Goal: Task Accomplishment & Management: Manage account settings

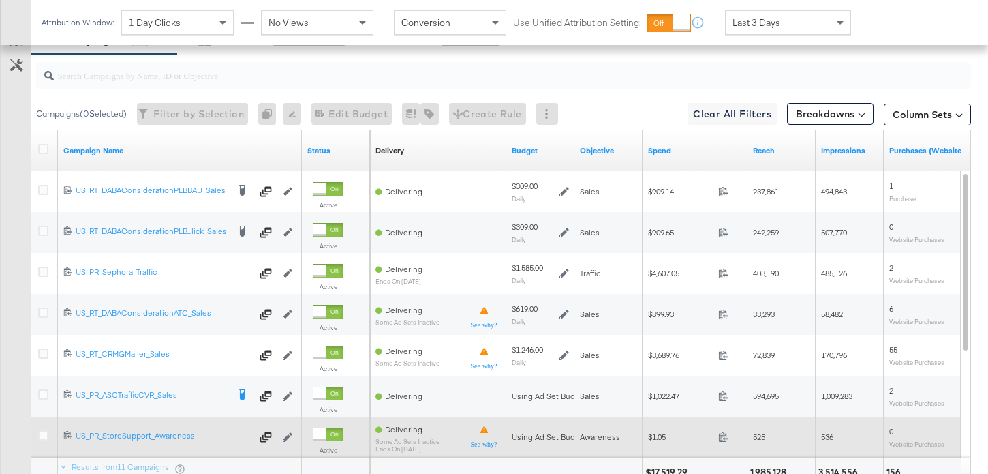
scroll to position [670, 0]
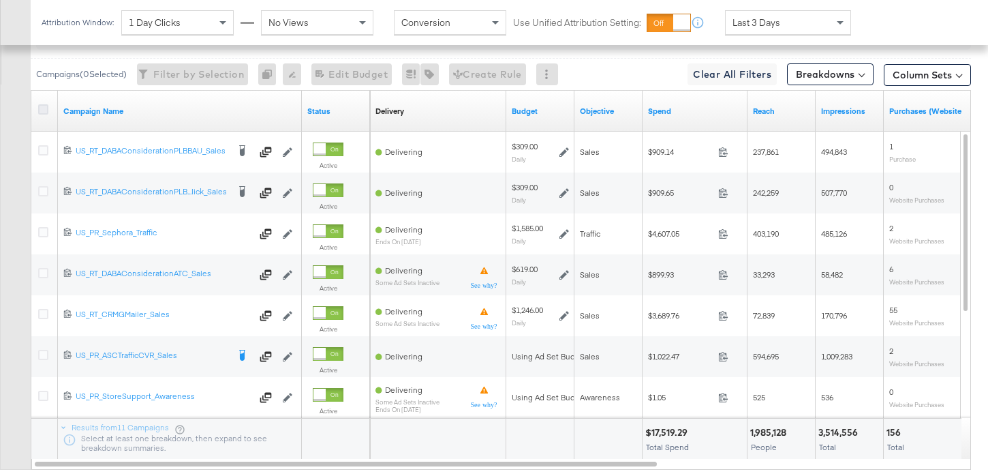
click at [43, 104] on icon at bounding box center [43, 109] width 10 height 10
click at [0, 0] on input "checkbox" at bounding box center [0, 0] width 0 height 0
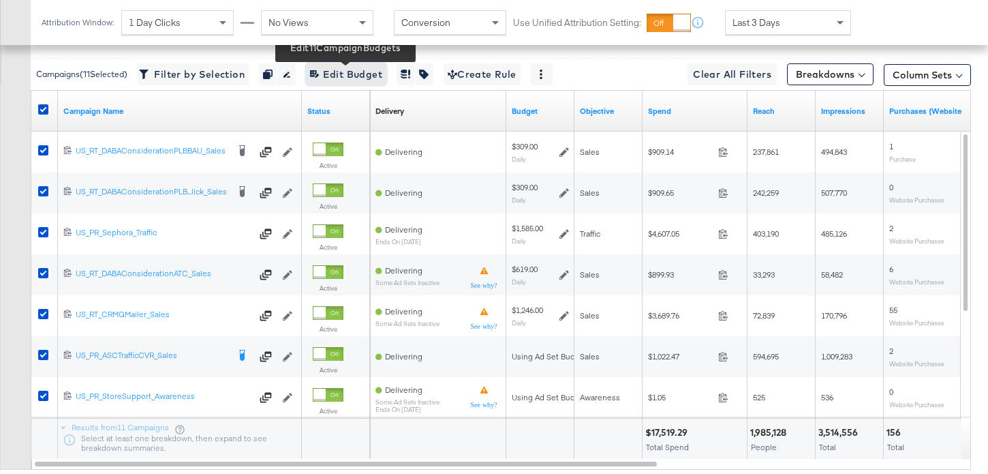
click at [356, 76] on span "Edit 11 Campaign Budgets Edit Budget" at bounding box center [346, 74] width 72 height 17
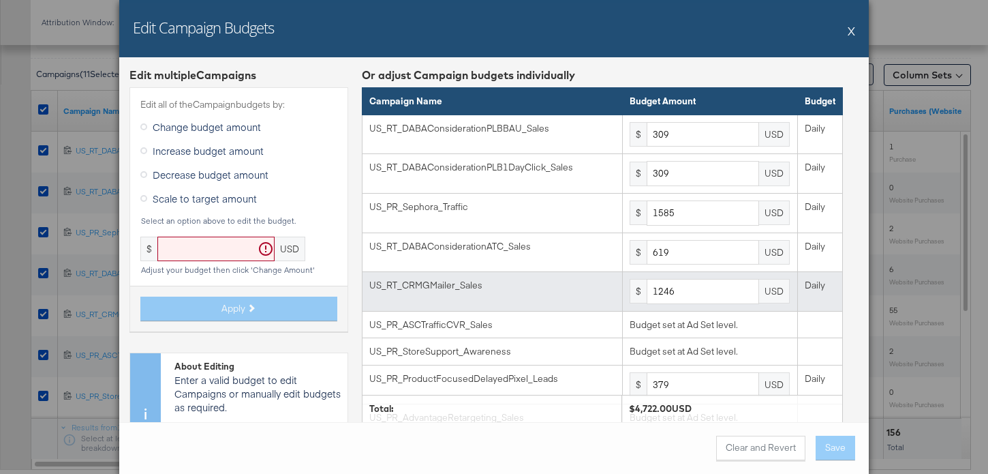
scroll to position [145, 0]
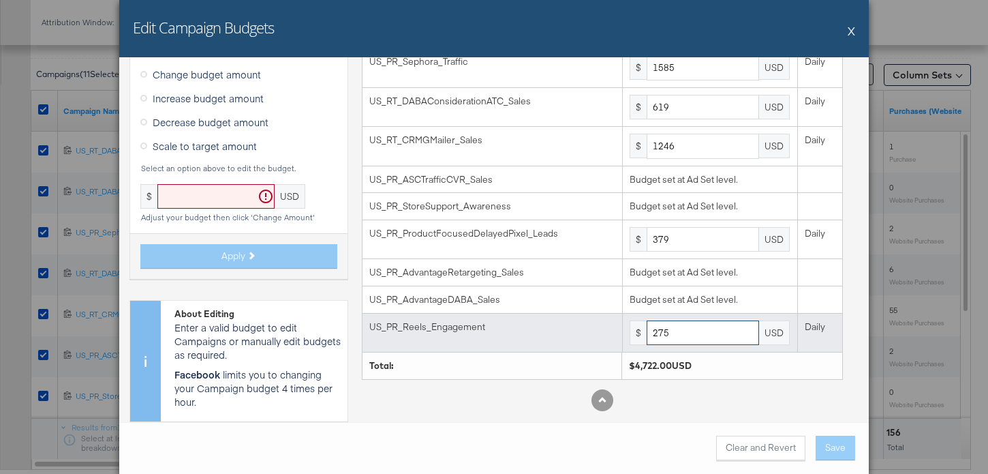
click at [681, 337] on input "275" at bounding box center [703, 332] width 112 height 25
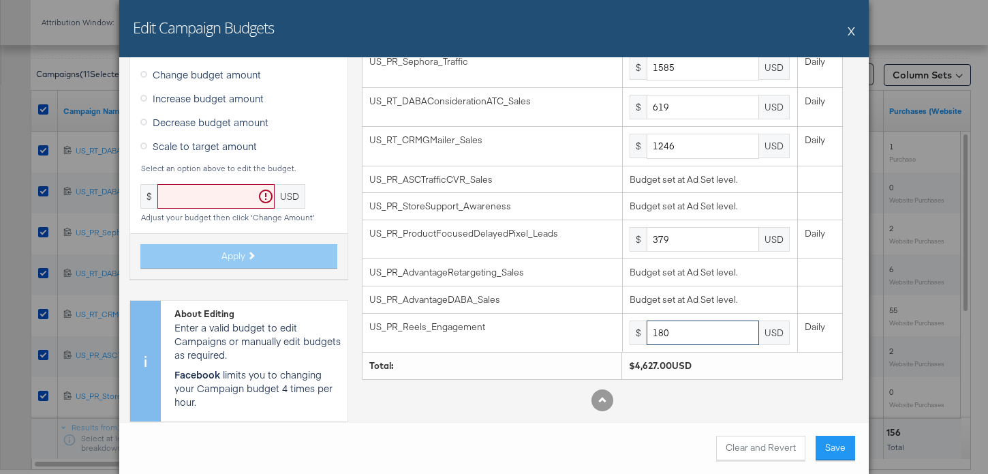
type input "180"
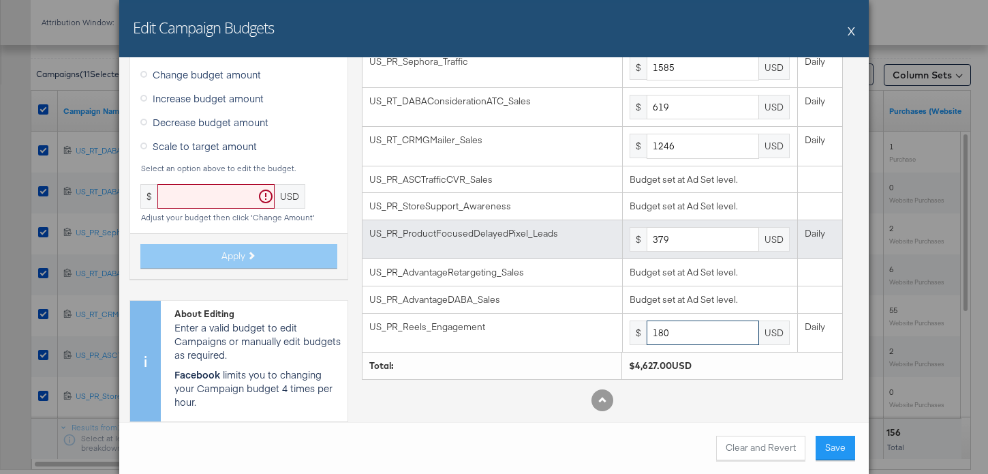
scroll to position [136, 0]
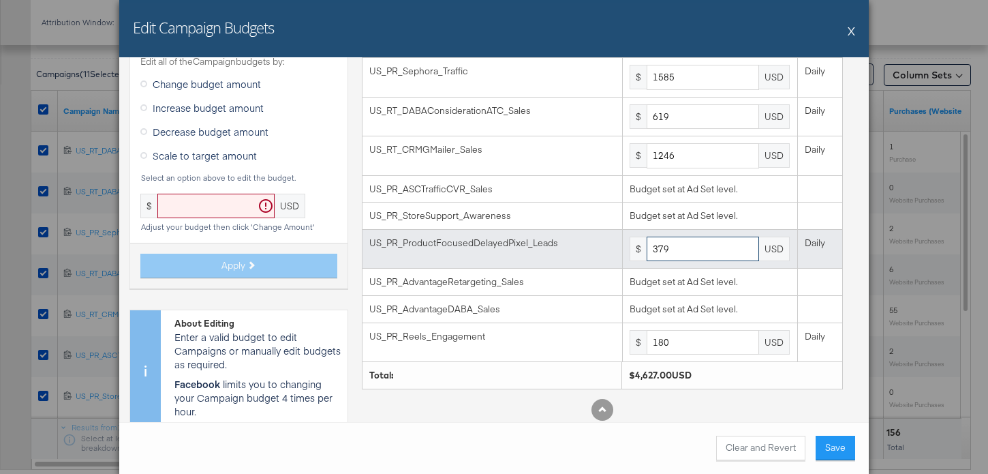
click at [706, 253] on input "379" at bounding box center [703, 248] width 112 height 25
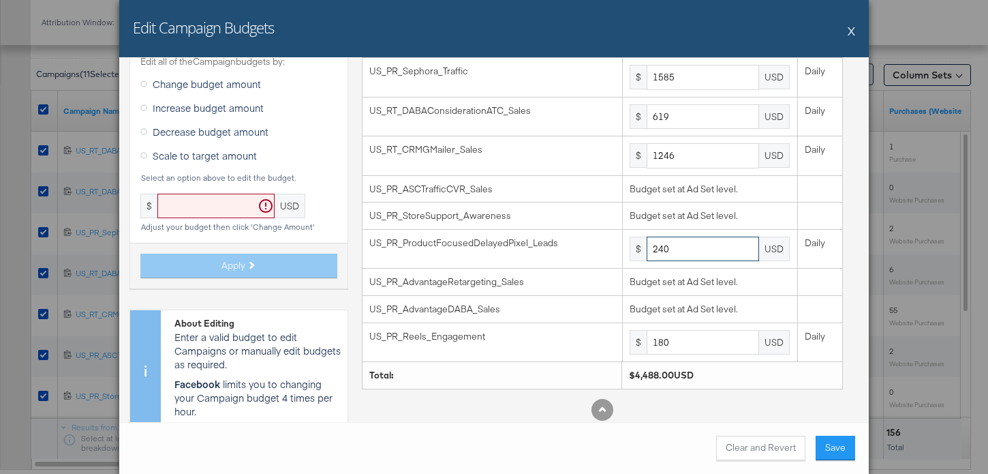
type input "240"
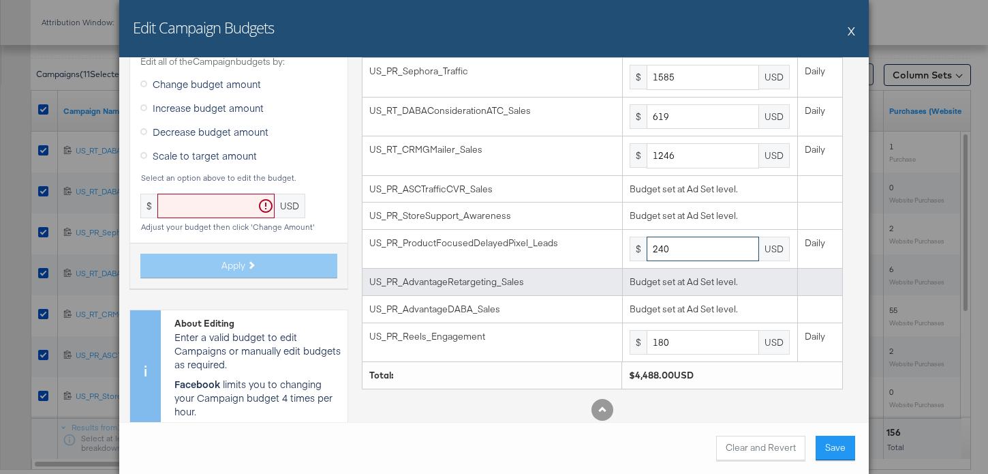
scroll to position [0, 0]
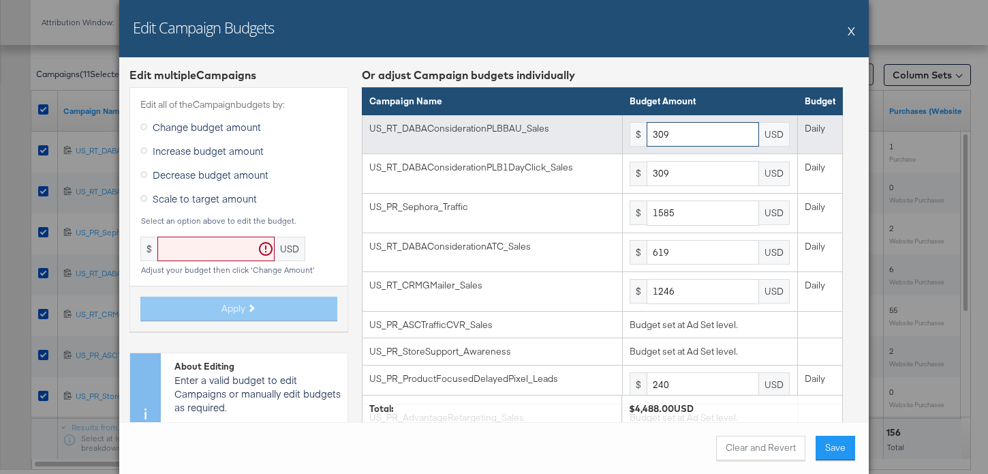
click at [687, 146] on input "309" at bounding box center [703, 134] width 112 height 25
type input "200"
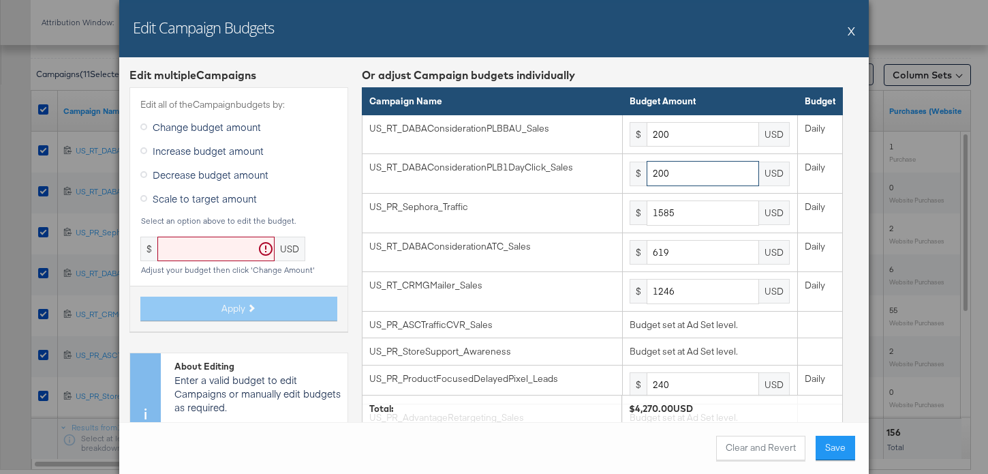
type input "200"
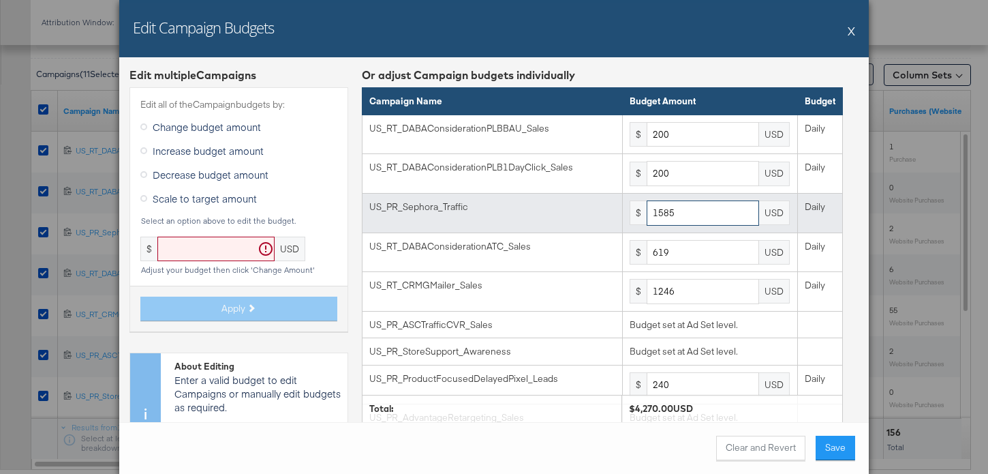
click at [693, 221] on input "1585" at bounding box center [703, 212] width 112 height 25
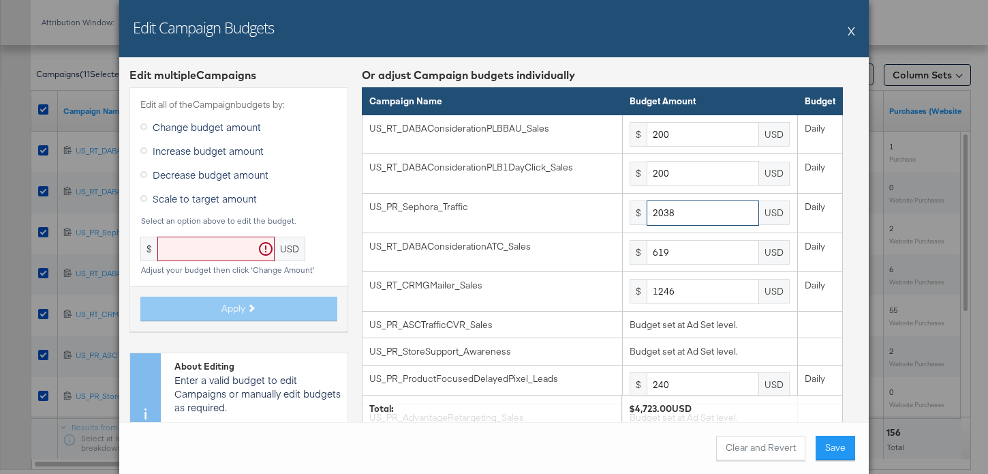
type input "2038"
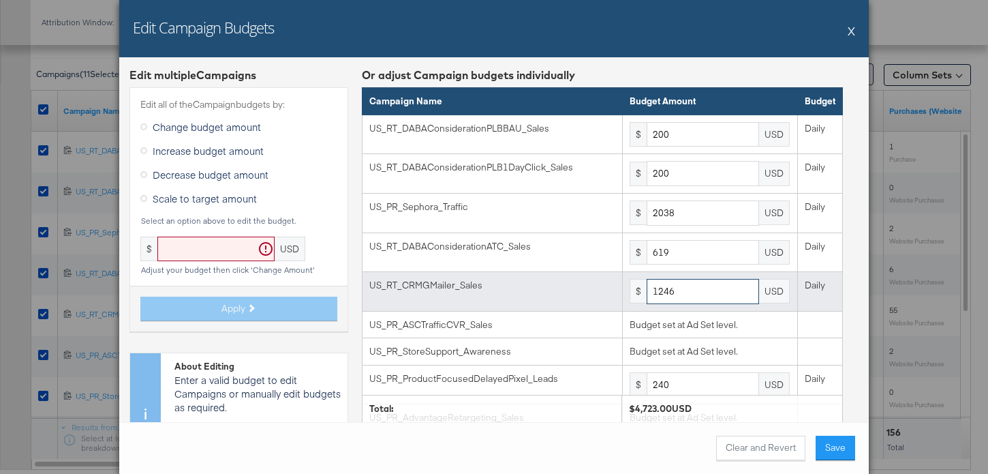
click at [693, 290] on input "1246" at bounding box center [703, 291] width 112 height 25
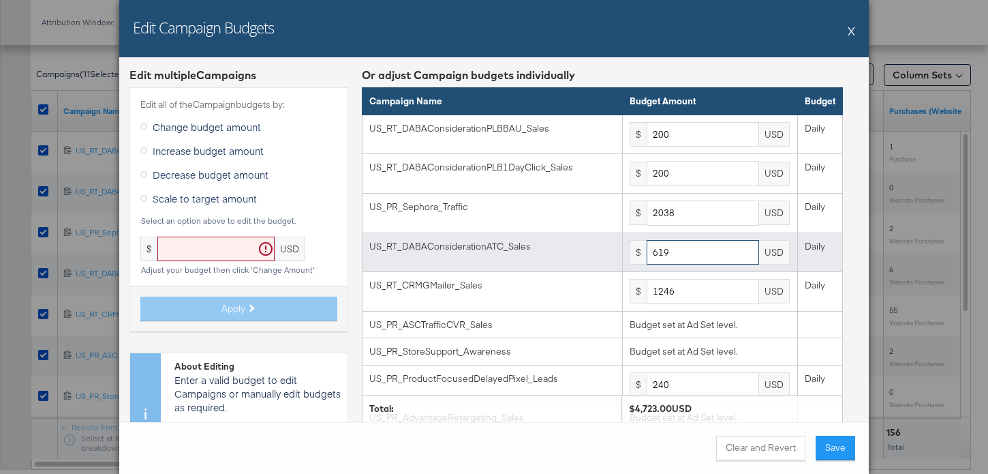
click at [694, 251] on input "619" at bounding box center [703, 252] width 112 height 25
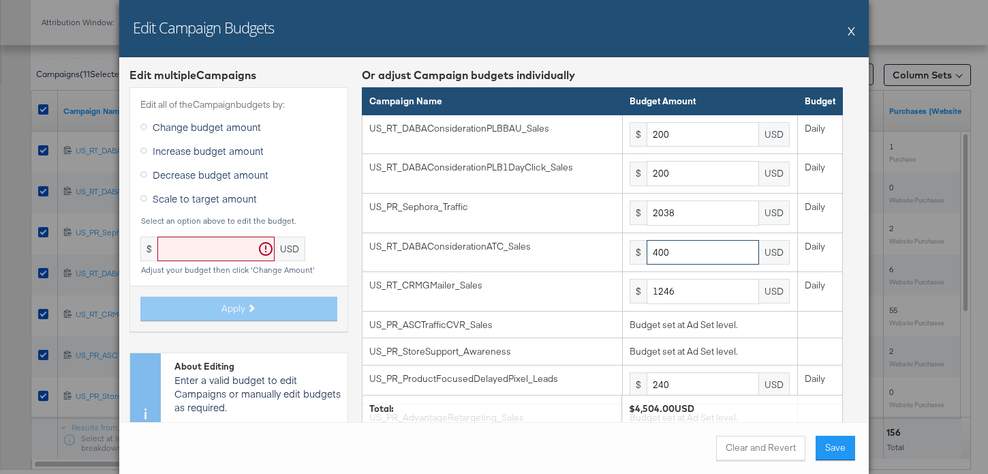
type input "400"
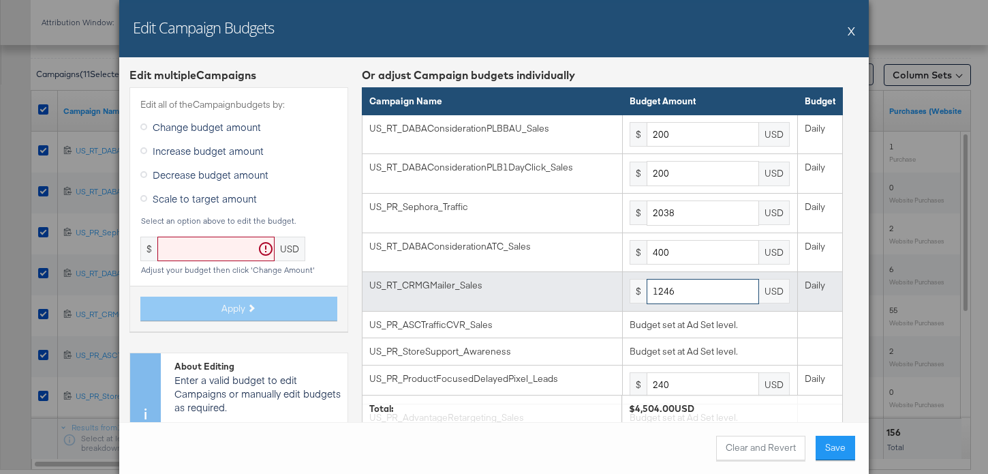
click at [704, 292] on input "1246" at bounding box center [703, 291] width 112 height 25
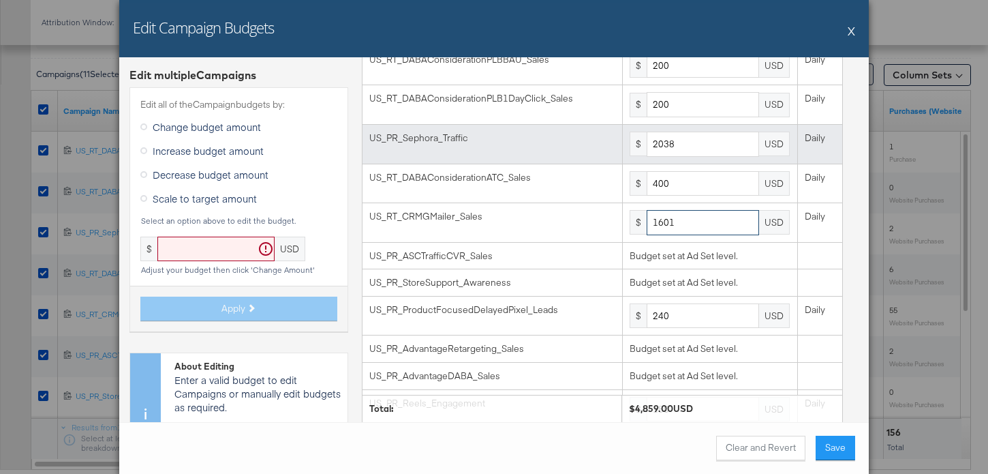
scroll to position [145, 0]
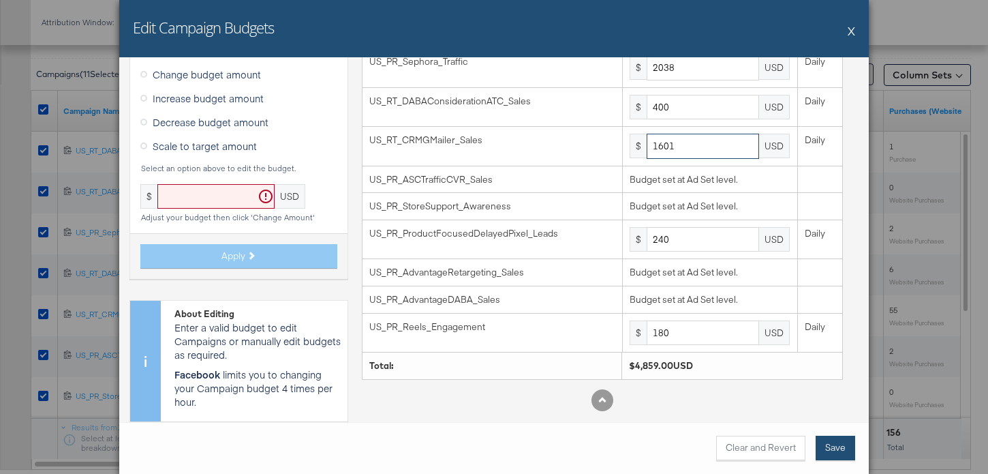
type input "1601"
click at [846, 442] on button "Save" at bounding box center [836, 447] width 40 height 25
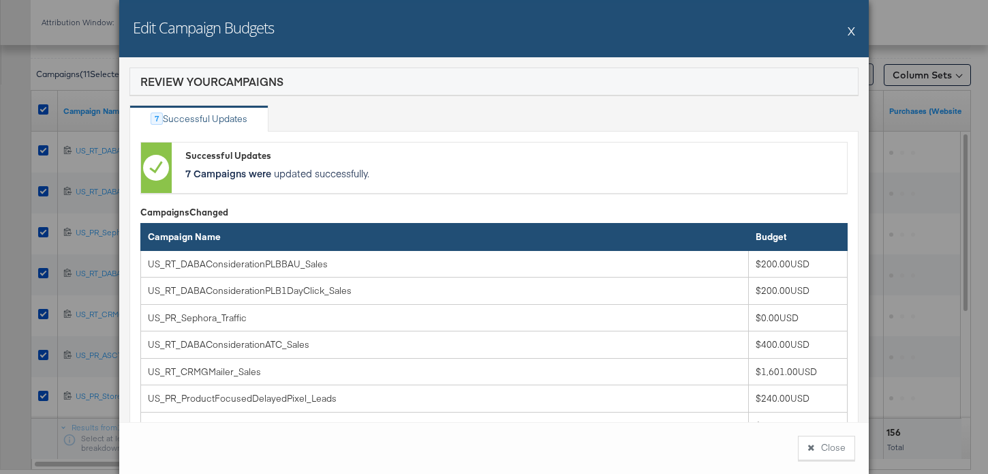
click at [841, 447] on button "Close" at bounding box center [826, 447] width 57 height 25
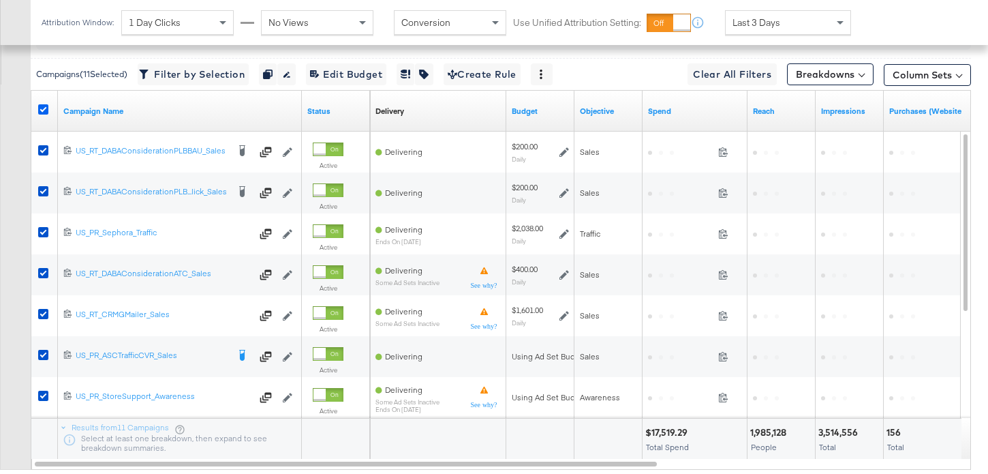
click at [42, 108] on icon at bounding box center [43, 109] width 10 height 10
click at [0, 0] on input "checkbox" at bounding box center [0, 0] width 0 height 0
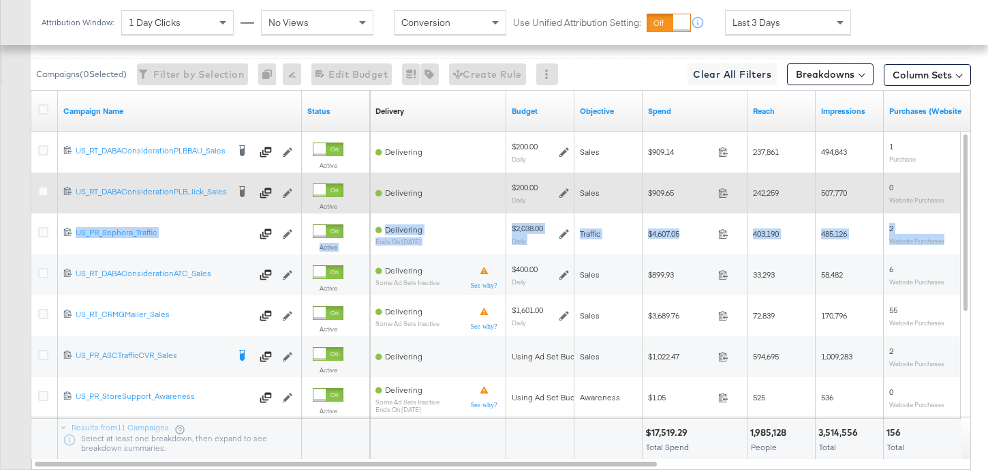
drag, startPoint x: 42, startPoint y: 273, endPoint x: 67, endPoint y: 212, distance: 65.7
click at [67, 91] on div "6819541868291 US_RT_DABAConsiderationPLBBAU_Sales US_RT_DABAConsiderationPLBBAU…" at bounding box center [501, 91] width 940 height 0
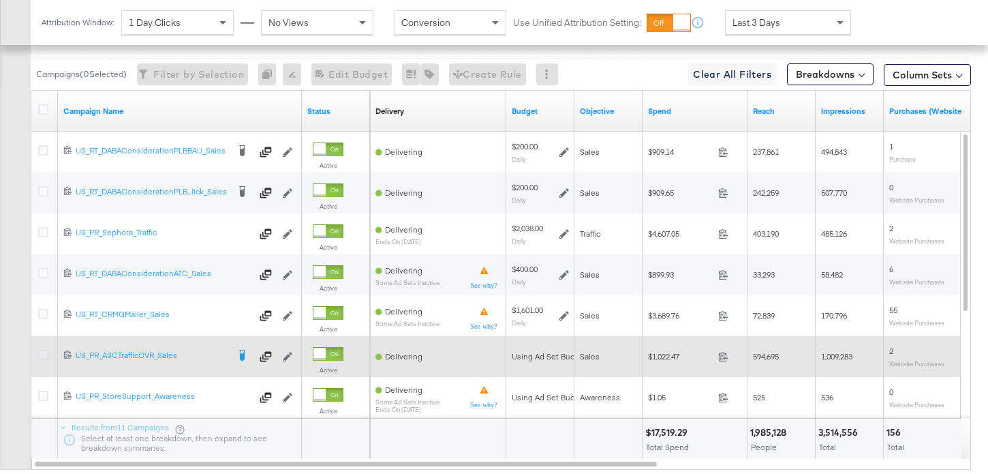
click at [44, 352] on icon at bounding box center [43, 355] width 10 height 10
click at [0, 0] on input "checkbox" at bounding box center [0, 0] width 0 height 0
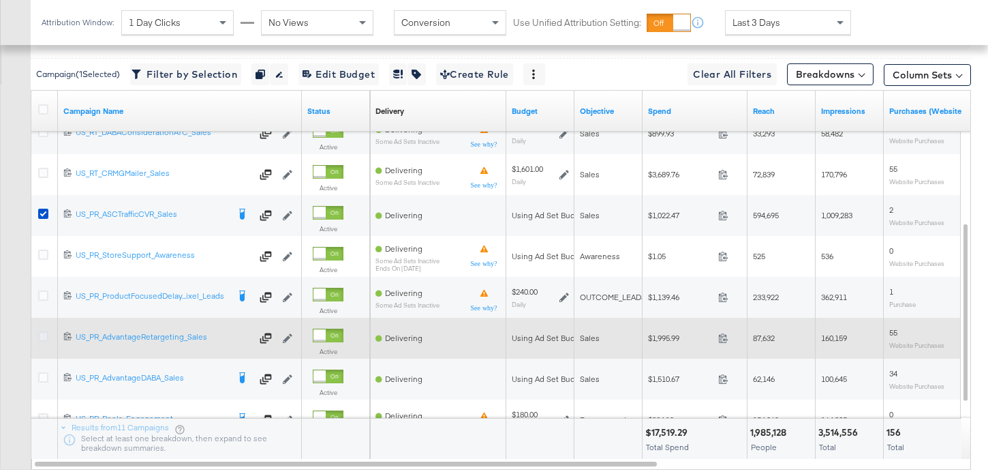
click at [44, 339] on icon at bounding box center [43, 336] width 10 height 10
click at [0, 0] on input "checkbox" at bounding box center [0, 0] width 0 height 0
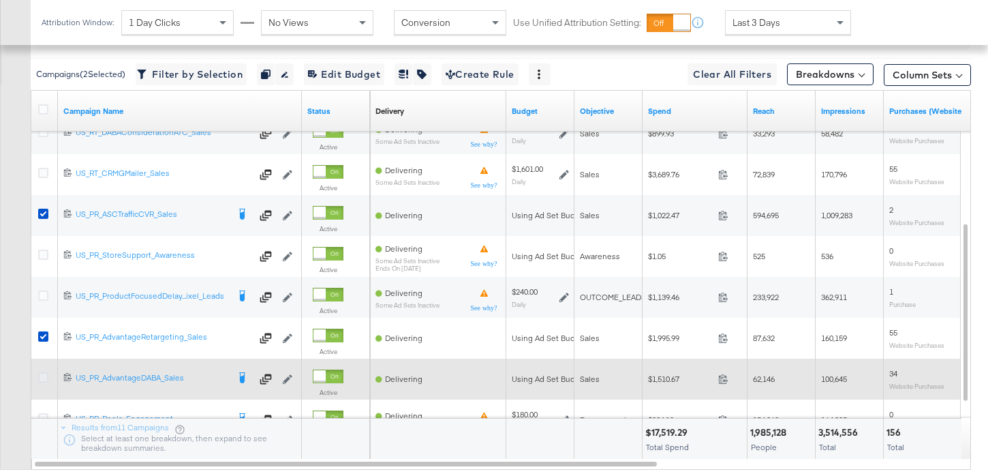
click at [44, 377] on icon at bounding box center [43, 377] width 10 height 10
click at [0, 0] on input "checkbox" at bounding box center [0, 0] width 0 height 0
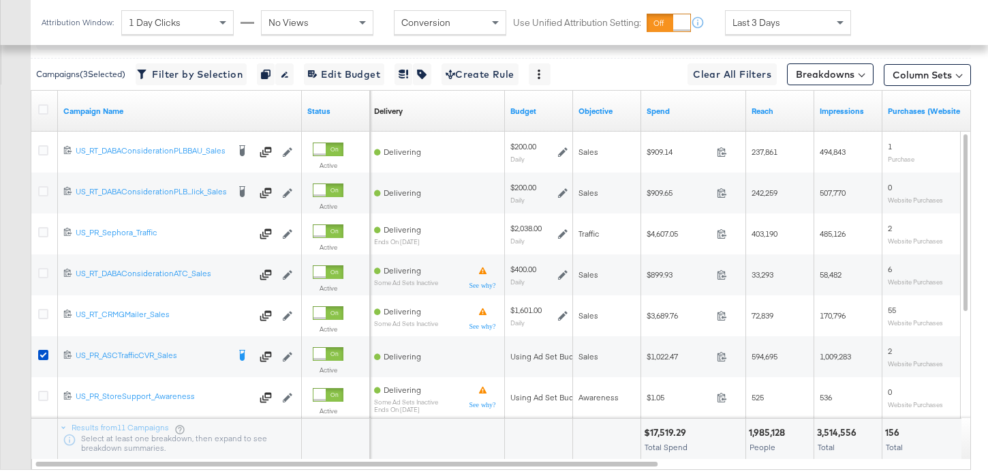
scroll to position [278, 0]
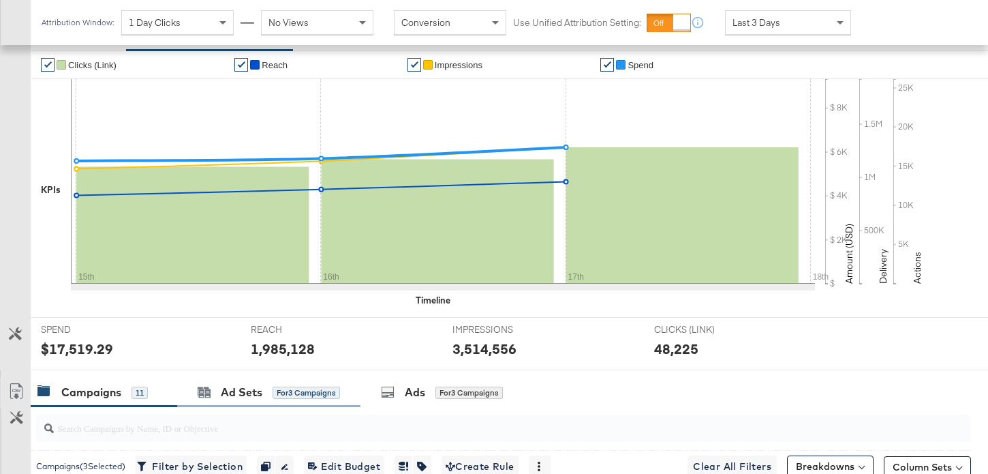
click at [241, 382] on div "Ad Sets for 3 Campaigns" at bounding box center [268, 391] width 183 height 29
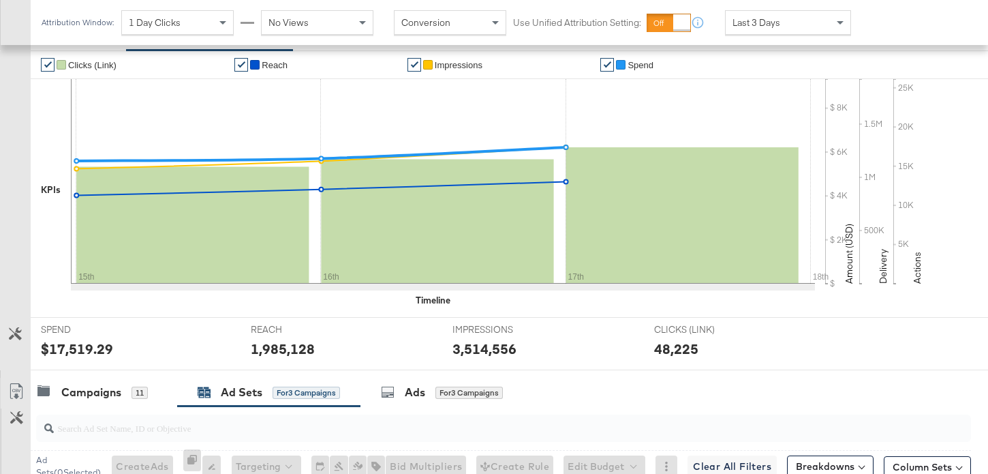
scroll to position [551, 0]
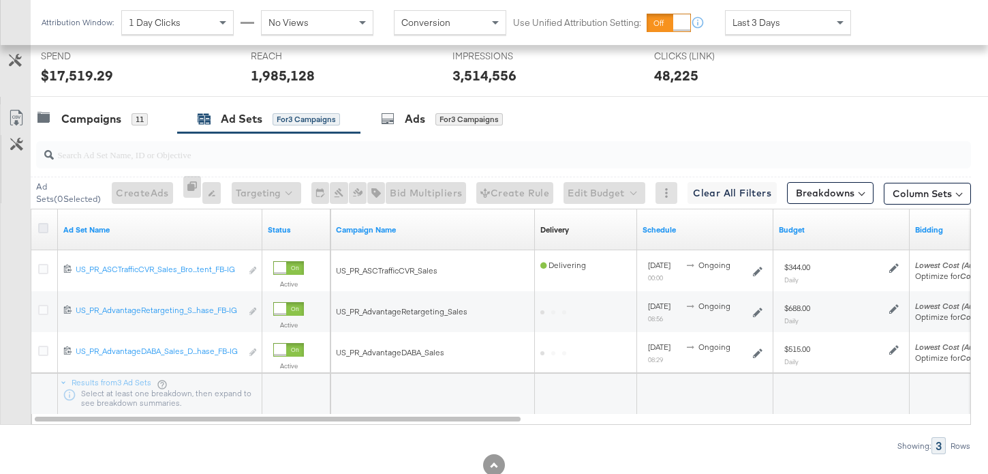
click at [42, 224] on icon at bounding box center [43, 228] width 10 height 10
click at [0, 0] on input "checkbox" at bounding box center [0, 0] width 0 height 0
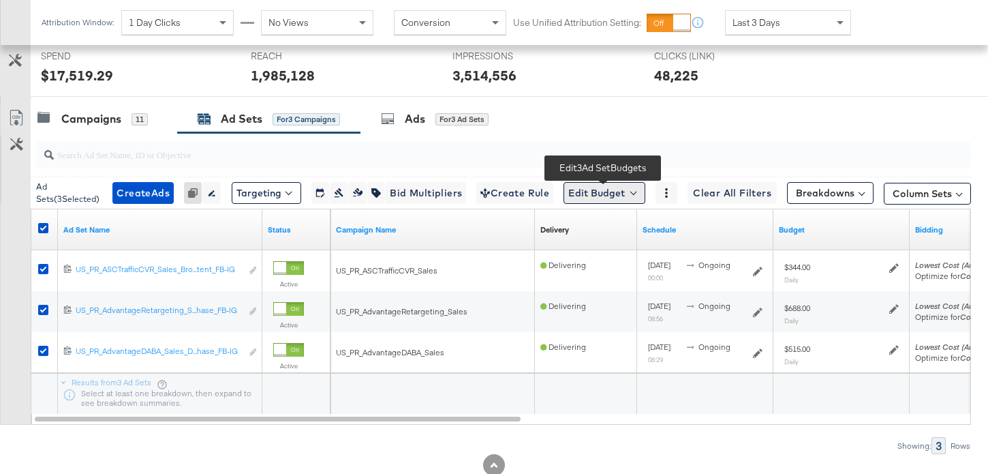
click at [602, 187] on button "Edit Budget" at bounding box center [604, 193] width 82 height 22
click at [621, 226] on span "Edit Ad Set Budget" at bounding box center [609, 228] width 78 height 18
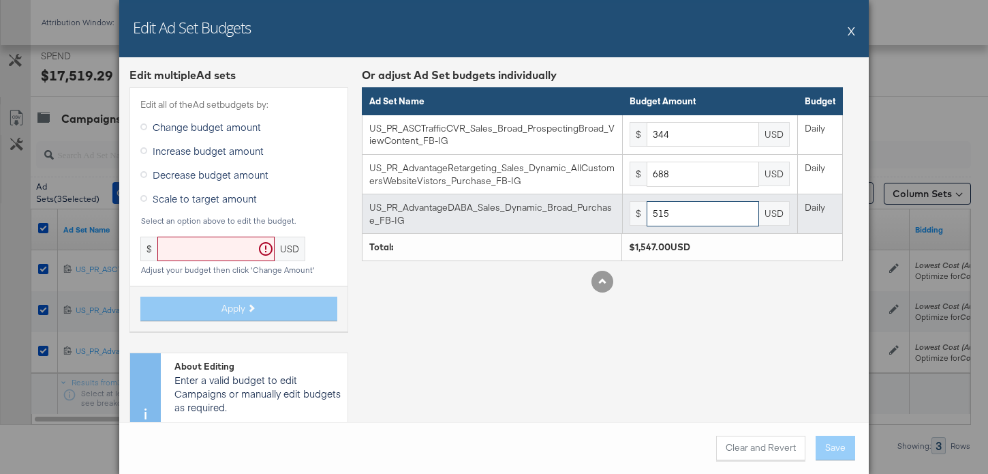
click at [691, 210] on input "515" at bounding box center [703, 213] width 112 height 25
click at [700, 209] on input "515" at bounding box center [703, 213] width 112 height 25
click at [682, 214] on input "450" at bounding box center [703, 213] width 112 height 25
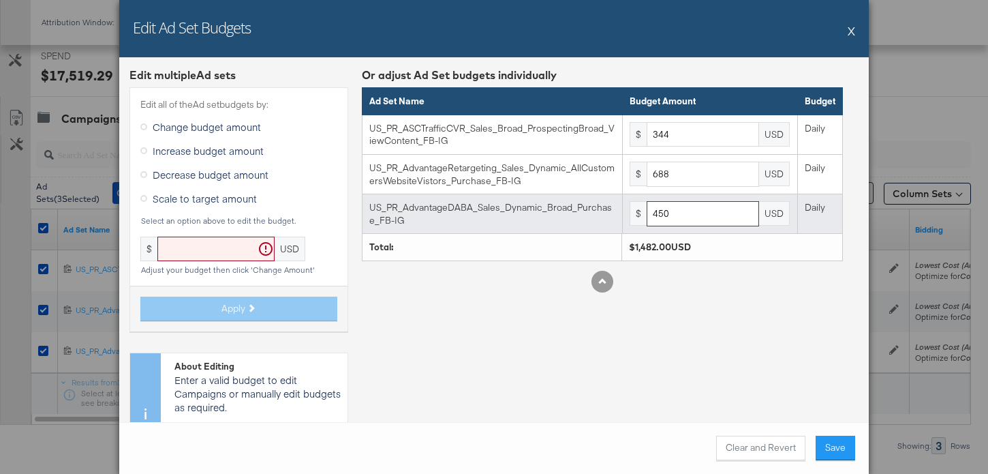
click at [682, 214] on input "450" at bounding box center [703, 213] width 112 height 25
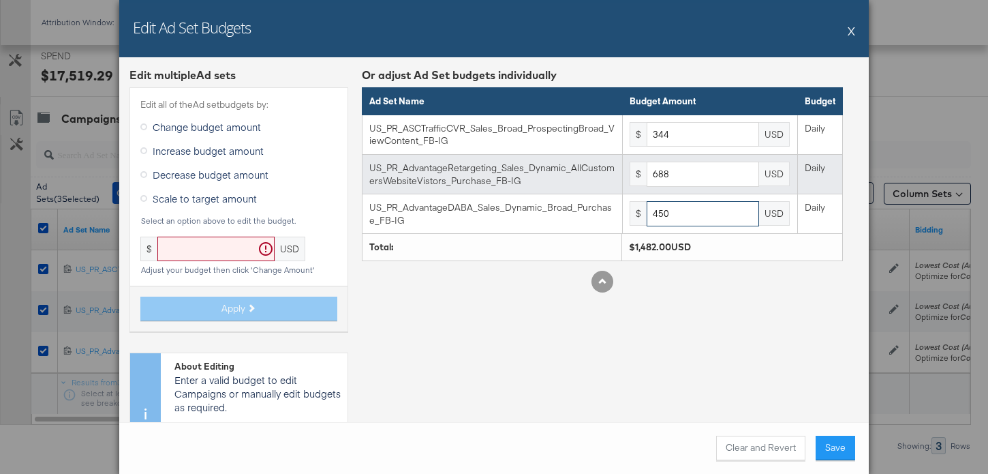
type input "450"
click at [689, 181] on input "688" at bounding box center [703, 173] width 112 height 25
paste input "450"
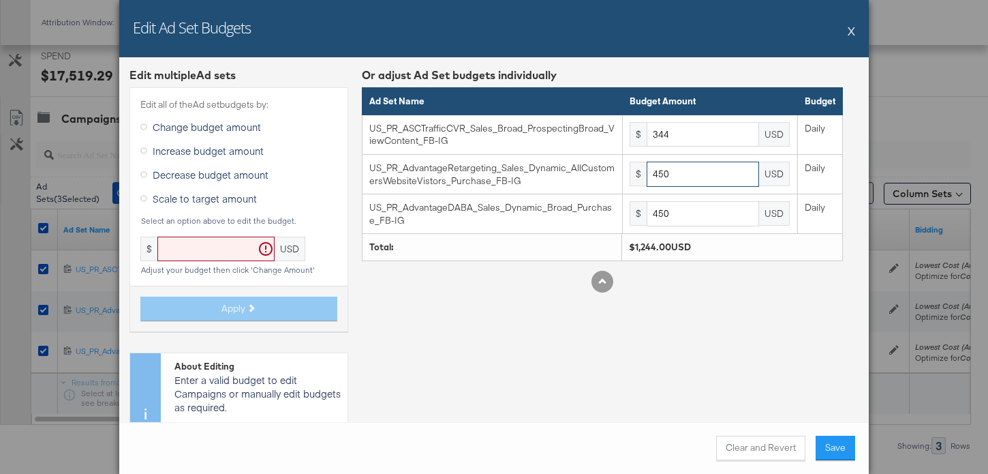
type input "450"
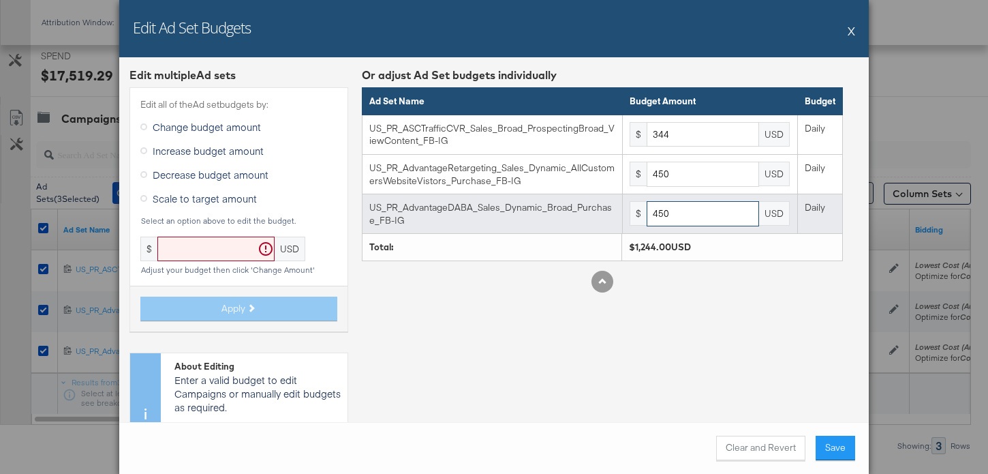
click at [713, 220] on input "450" at bounding box center [703, 213] width 112 height 25
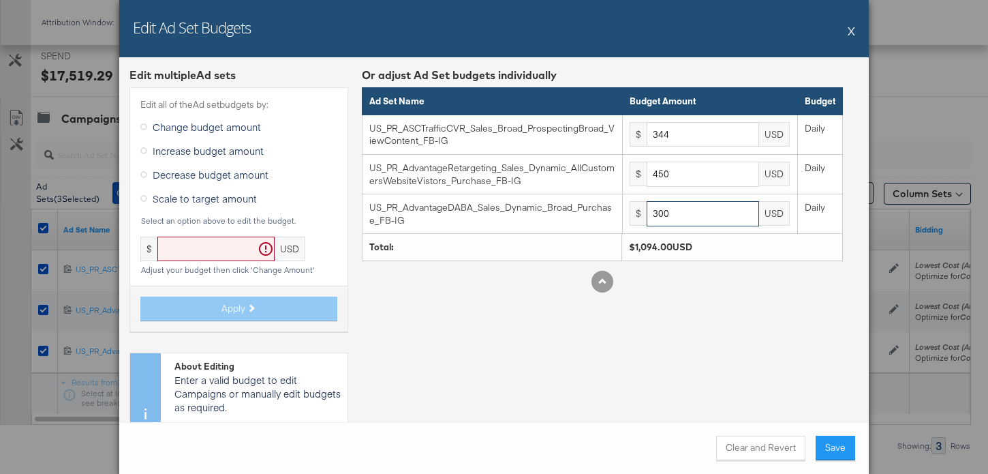
type input "300"
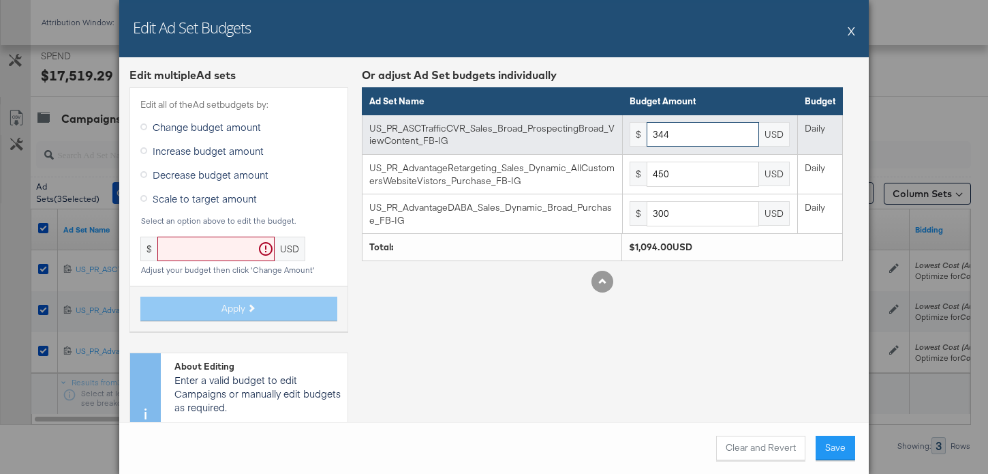
click at [691, 133] on input "344" at bounding box center [703, 134] width 112 height 25
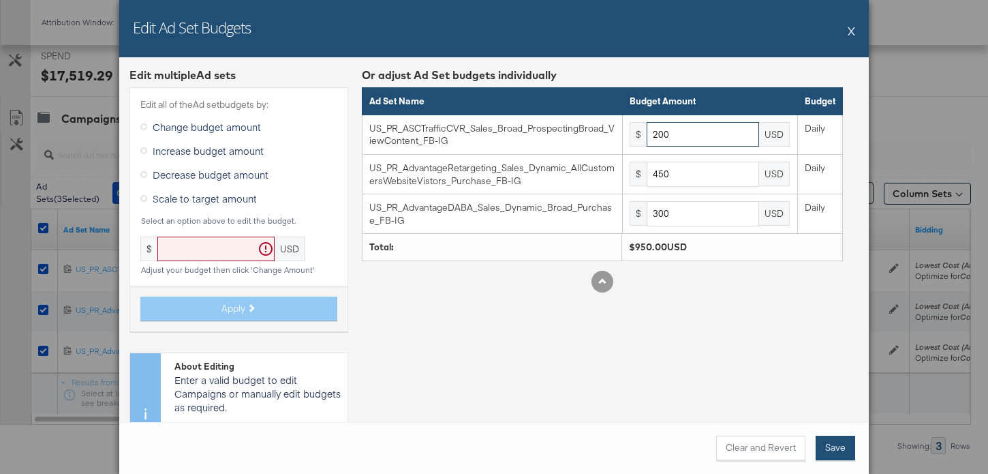
type input "200"
click at [838, 441] on button "Save" at bounding box center [836, 447] width 40 height 25
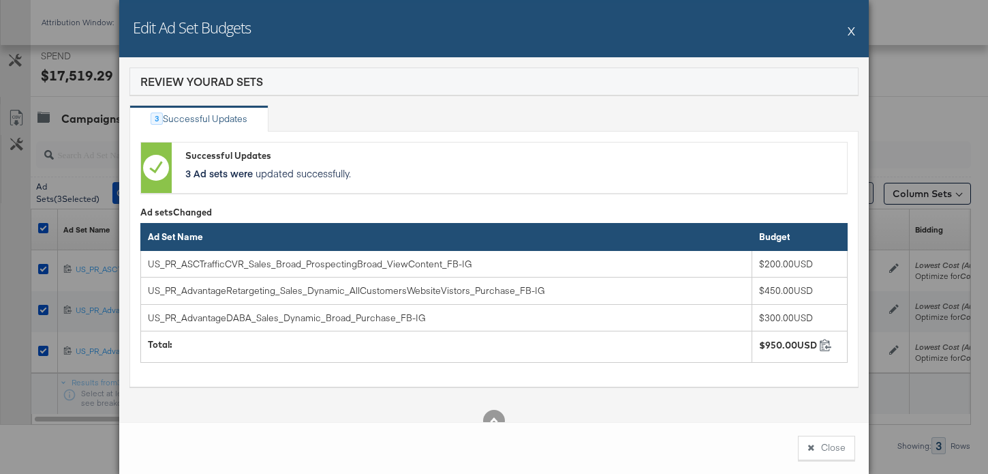
click at [834, 439] on button "Close" at bounding box center [826, 447] width 57 height 25
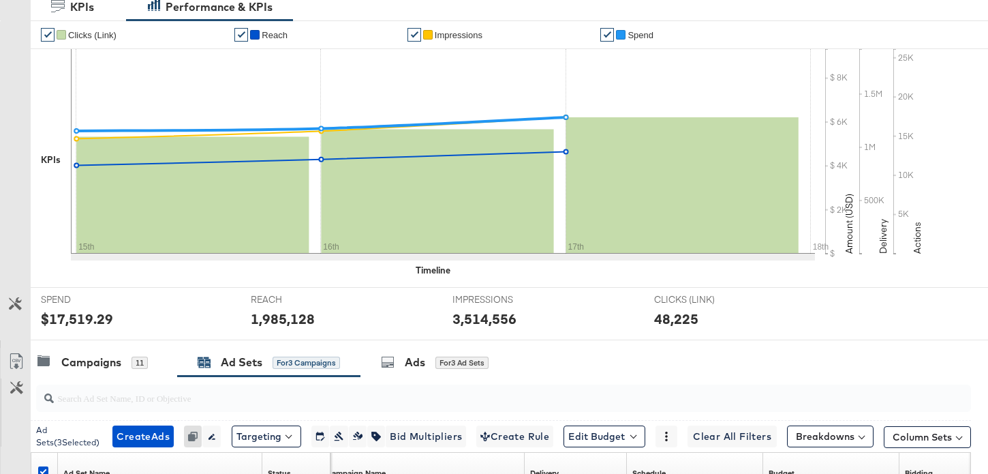
scroll to position [0, 0]
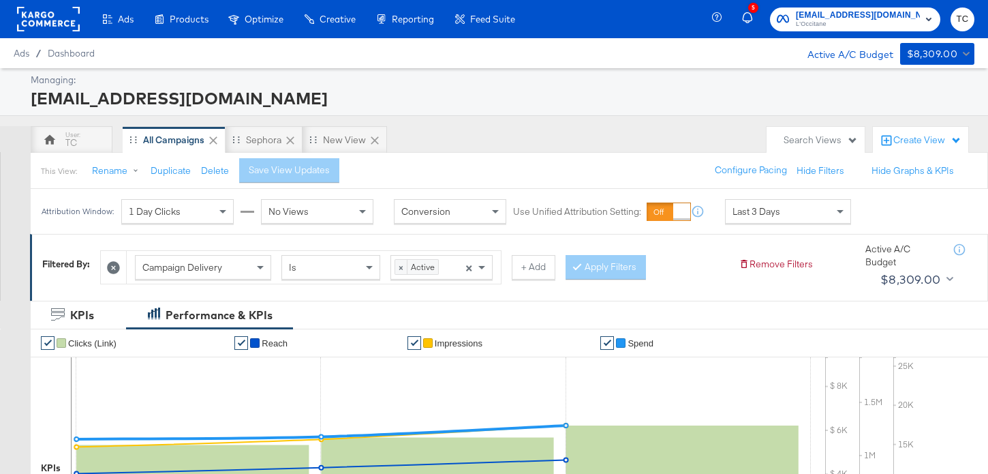
click at [853, 27] on span "L'Occitane" at bounding box center [858, 24] width 124 height 11
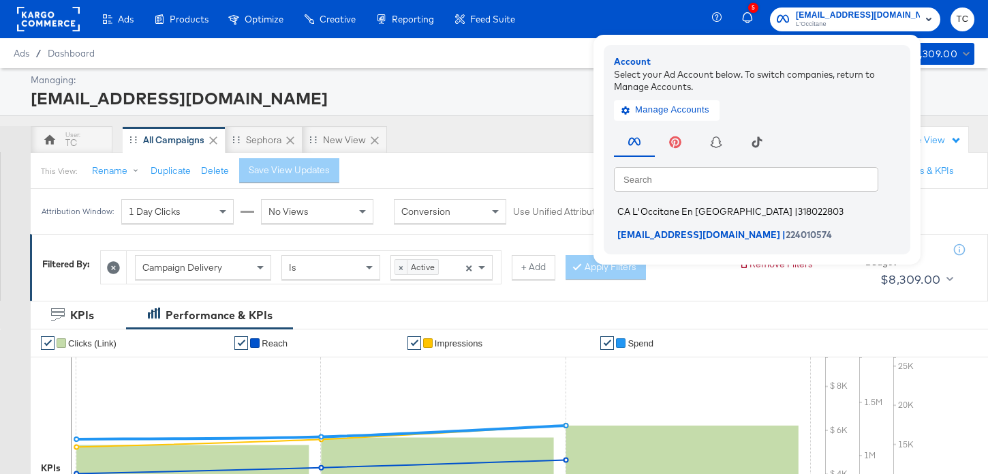
click at [722, 206] on span "CA L'Occitane En [GEOGRAPHIC_DATA]" at bounding box center [704, 211] width 175 height 11
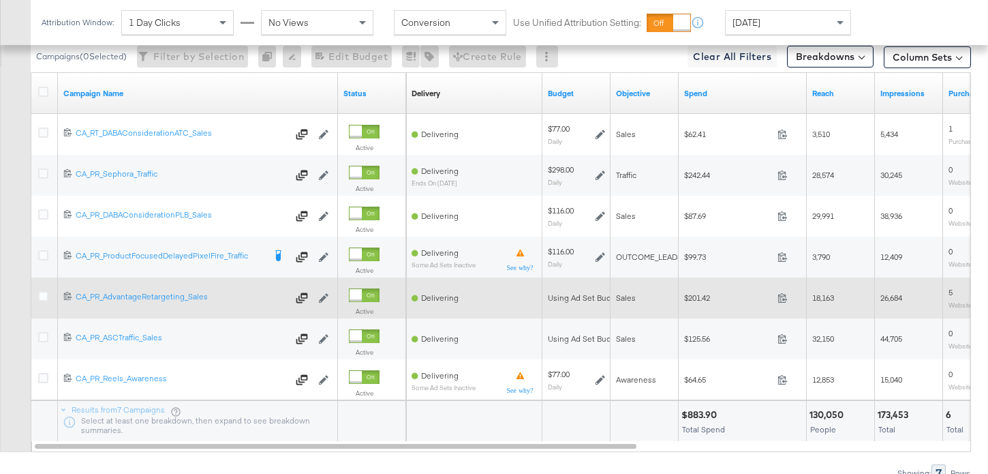
scroll to position [679, 0]
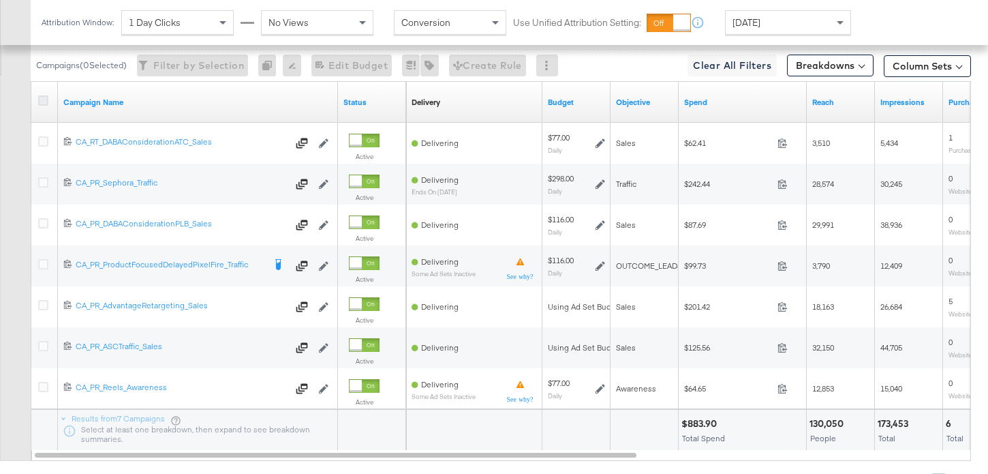
click at [43, 100] on icon at bounding box center [43, 100] width 10 height 10
click at [0, 0] on input "checkbox" at bounding box center [0, 0] width 0 height 0
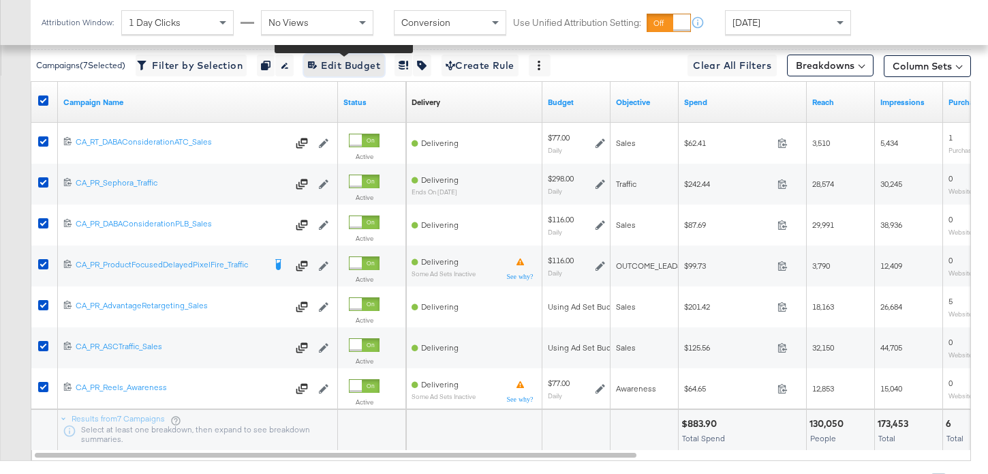
click at [341, 62] on span "Edit 7 Campaign Budgets Edit Budget" at bounding box center [344, 65] width 72 height 17
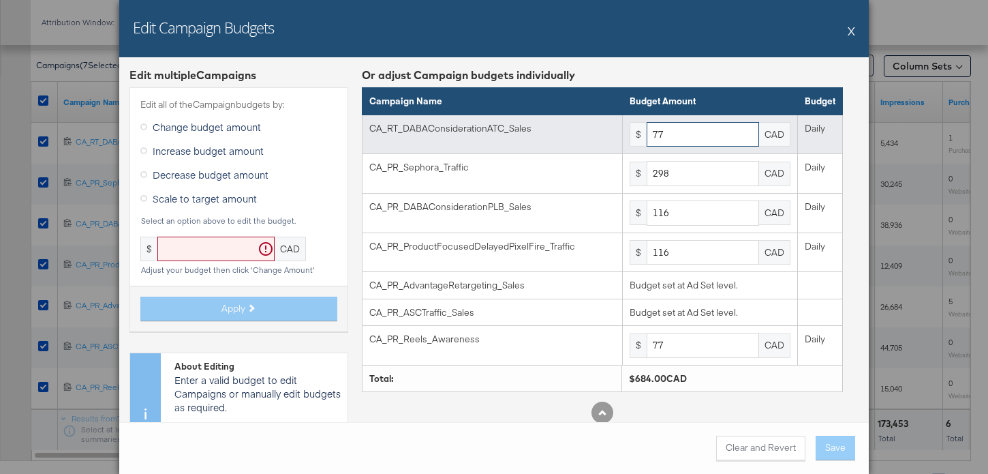
click at [715, 133] on input "77" at bounding box center [703, 134] width 112 height 25
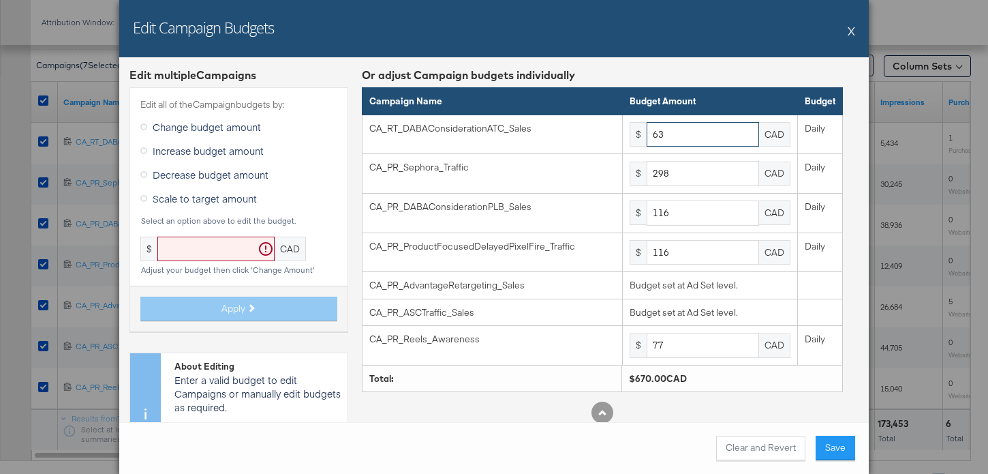
type input "63"
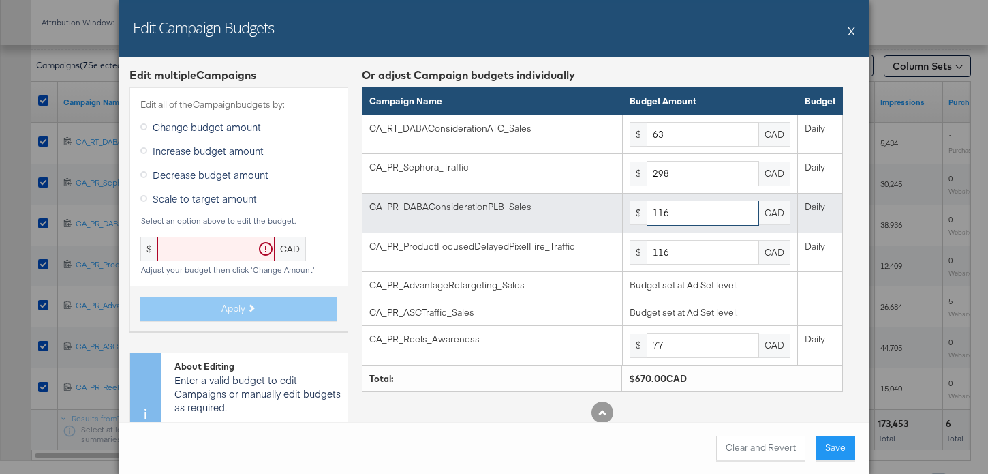
click at [687, 218] on input "116" at bounding box center [703, 212] width 112 height 25
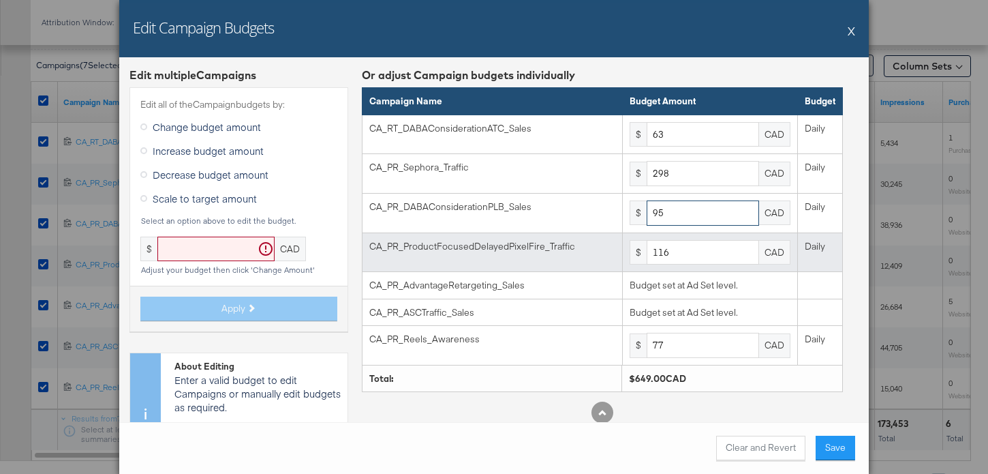
type input "95"
click at [681, 253] on input "116" at bounding box center [703, 252] width 112 height 25
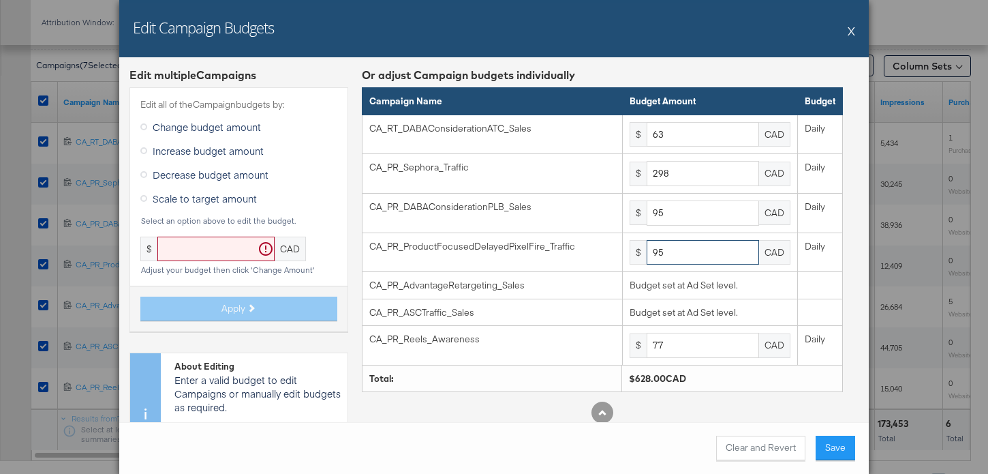
type input "95"
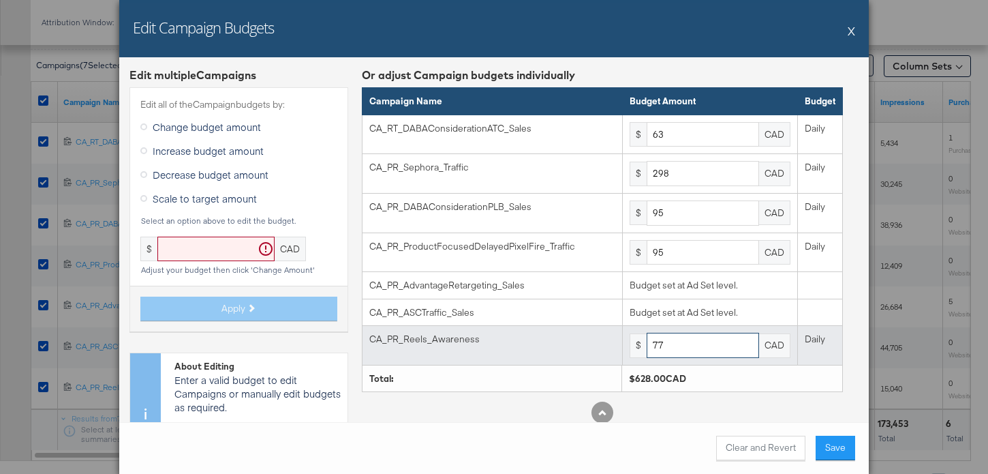
click at [672, 352] on input "77" at bounding box center [703, 344] width 112 height 25
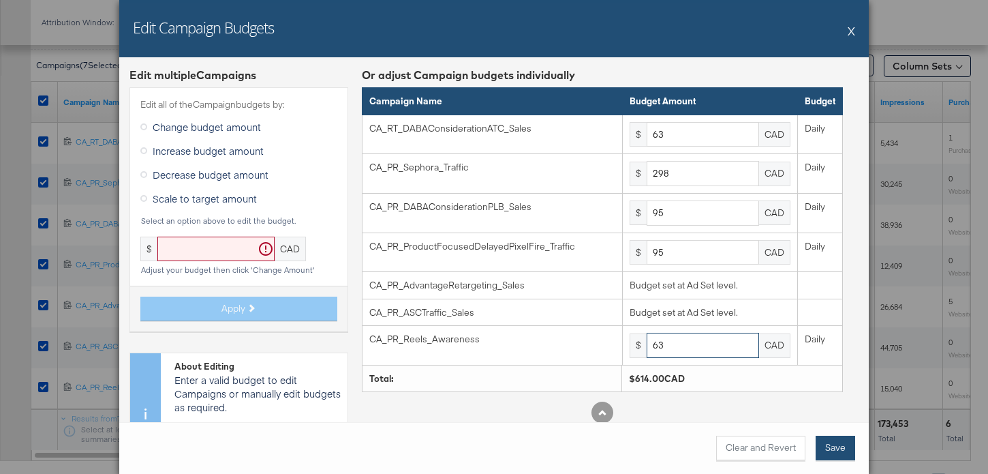
type input "63"
click at [824, 445] on button "Save" at bounding box center [836, 447] width 40 height 25
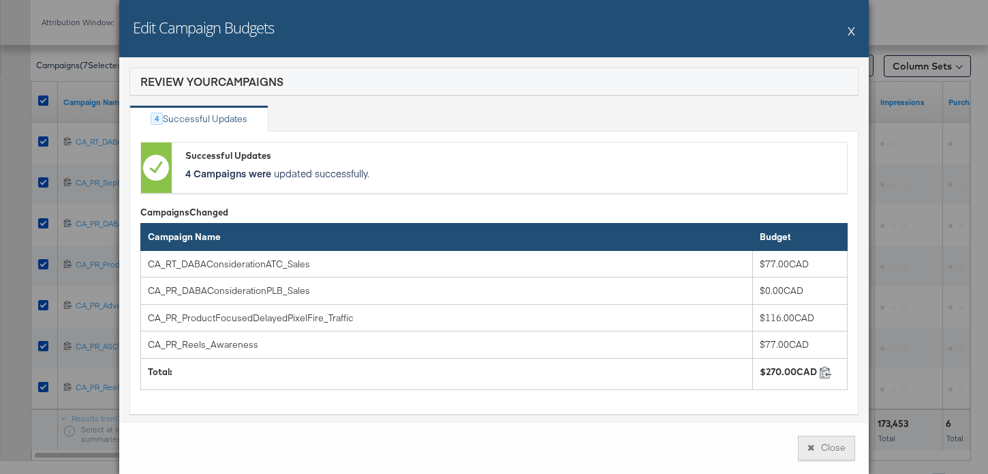
click at [846, 444] on button "Close" at bounding box center [826, 447] width 57 height 25
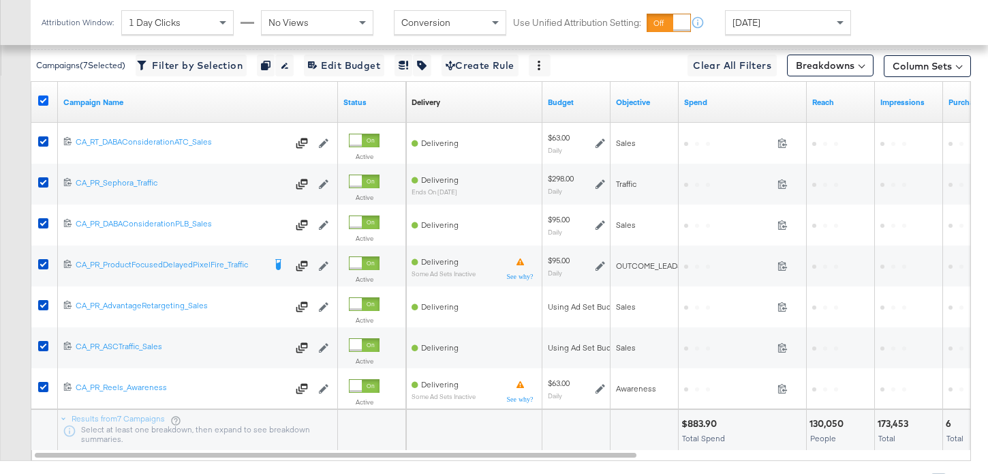
click at [46, 98] on icon at bounding box center [43, 100] width 10 height 10
click at [0, 0] on input "checkbox" at bounding box center [0, 0] width 0 height 0
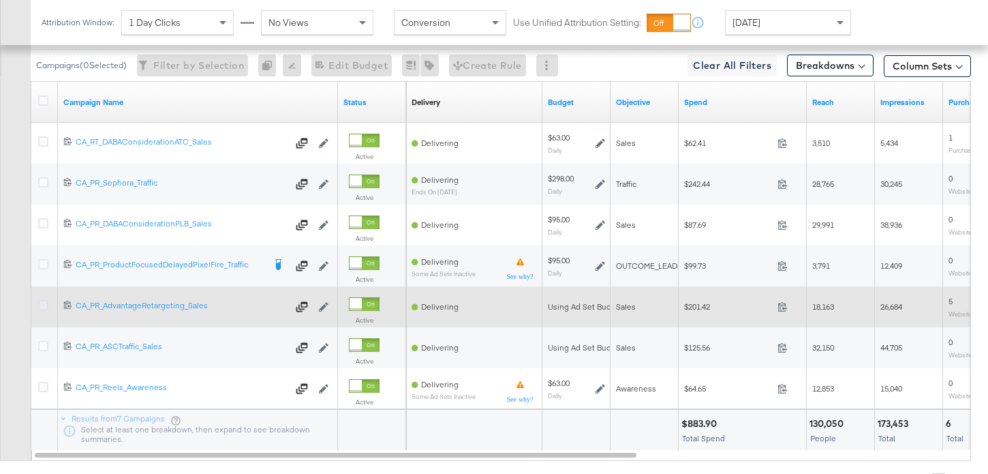
click at [44, 307] on icon at bounding box center [43, 305] width 10 height 10
click at [0, 0] on input "checkbox" at bounding box center [0, 0] width 0 height 0
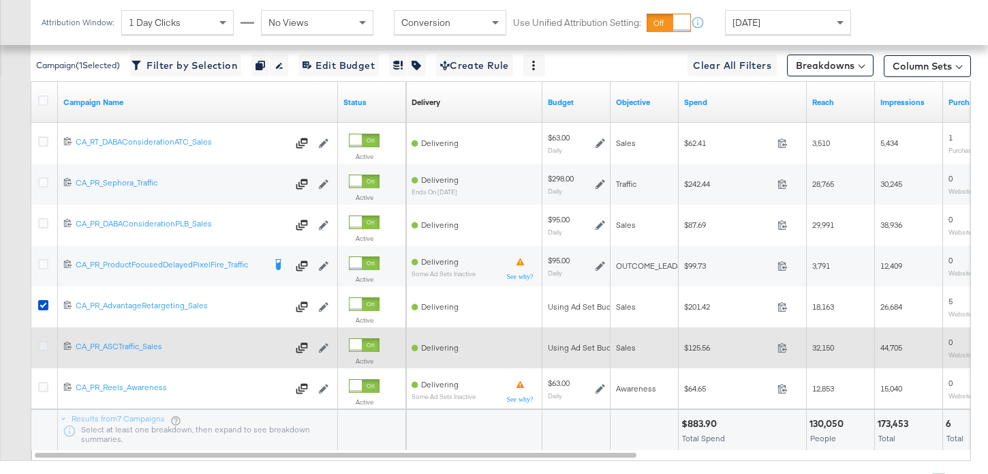
click at [46, 347] on icon at bounding box center [43, 346] width 10 height 10
click at [0, 0] on input "checkbox" at bounding box center [0, 0] width 0 height 0
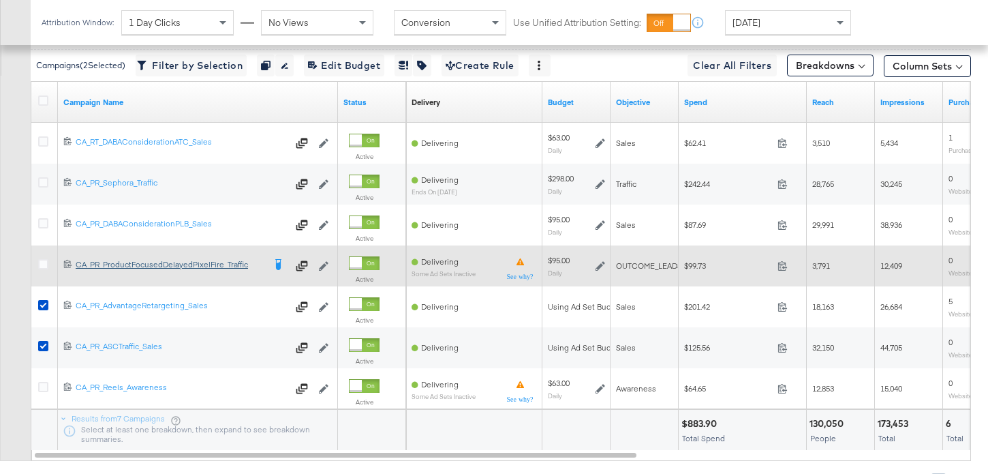
scroll to position [546, 0]
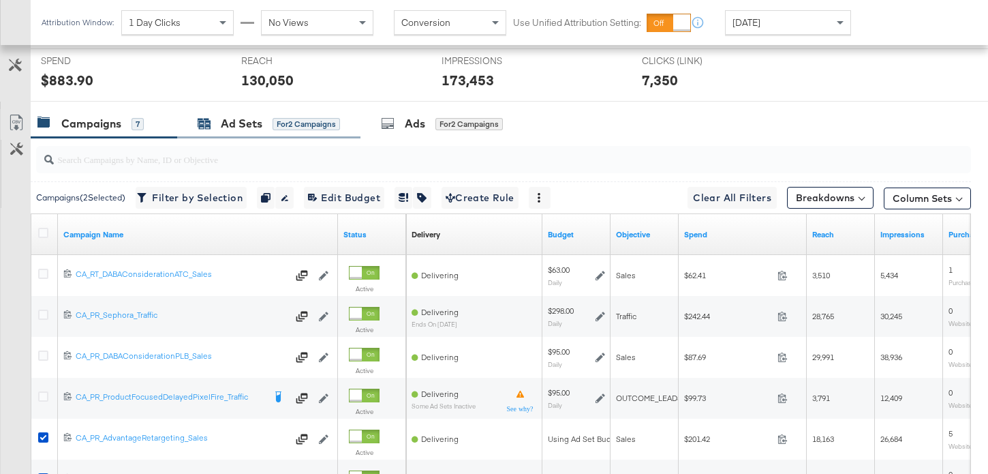
click at [253, 121] on div "Ad Sets" at bounding box center [242, 124] width 42 height 16
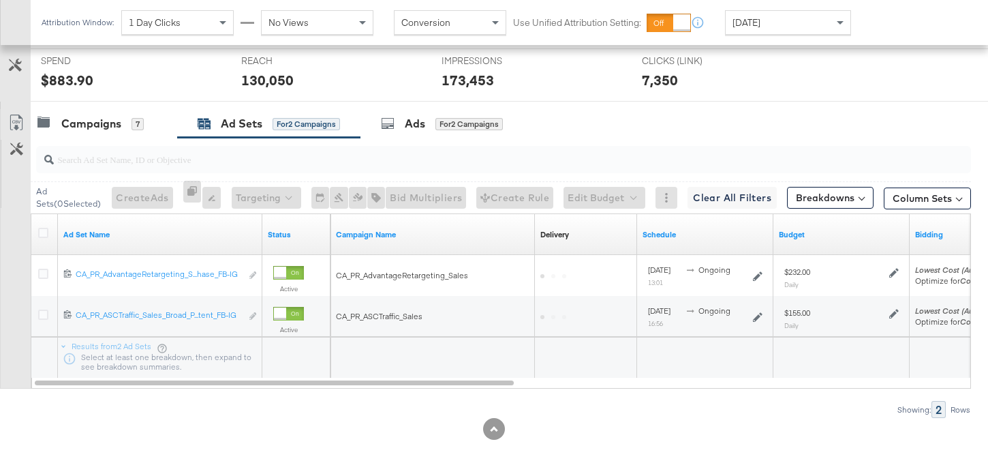
click at [48, 229] on div at bounding box center [45, 235] width 14 height 14
click at [47, 229] on icon at bounding box center [43, 233] width 10 height 10
click at [0, 0] on input "checkbox" at bounding box center [0, 0] width 0 height 0
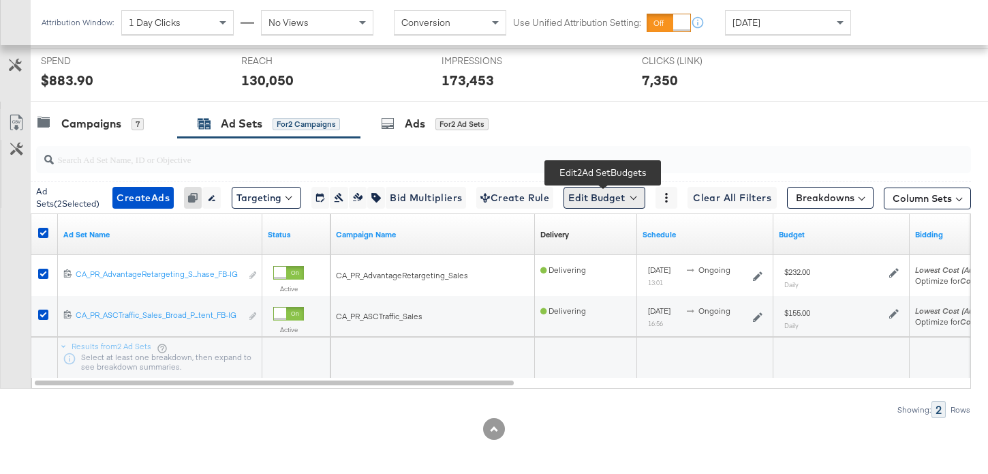
click at [607, 189] on button "Edit Budget" at bounding box center [604, 198] width 82 height 22
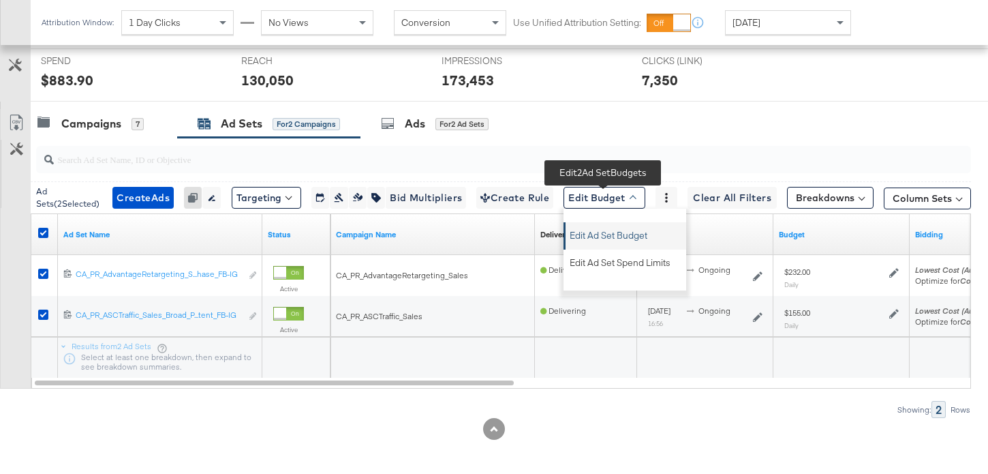
click at [611, 235] on span "Edit Ad Set Budget" at bounding box center [609, 233] width 78 height 18
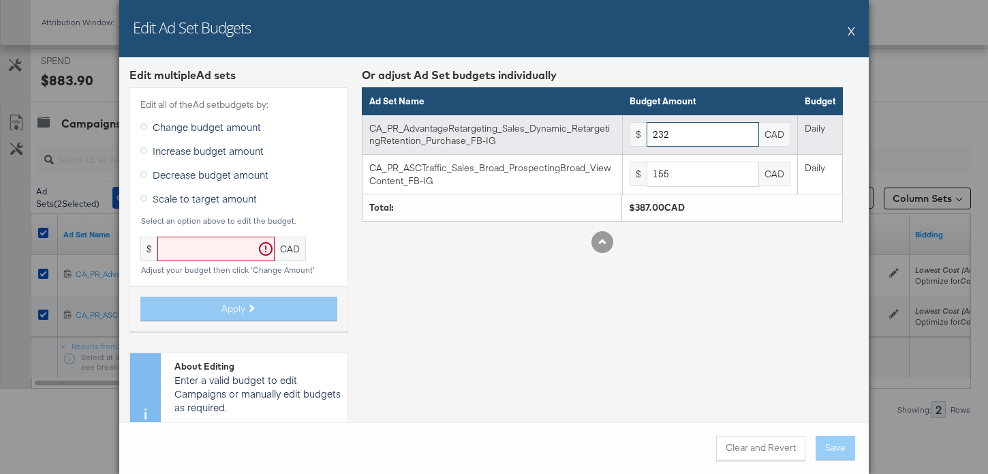
click at [696, 131] on input "232" at bounding box center [703, 134] width 112 height 25
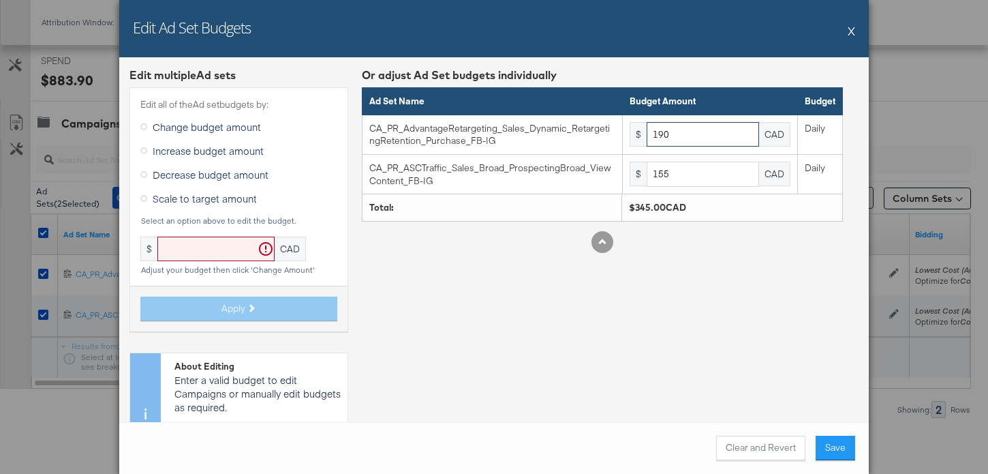
type input "190"
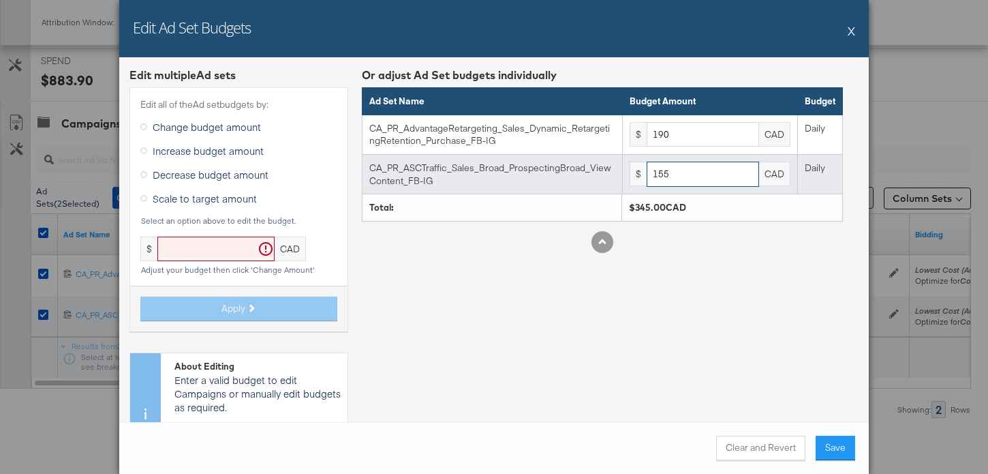
click at [681, 174] on input "155" at bounding box center [703, 173] width 112 height 25
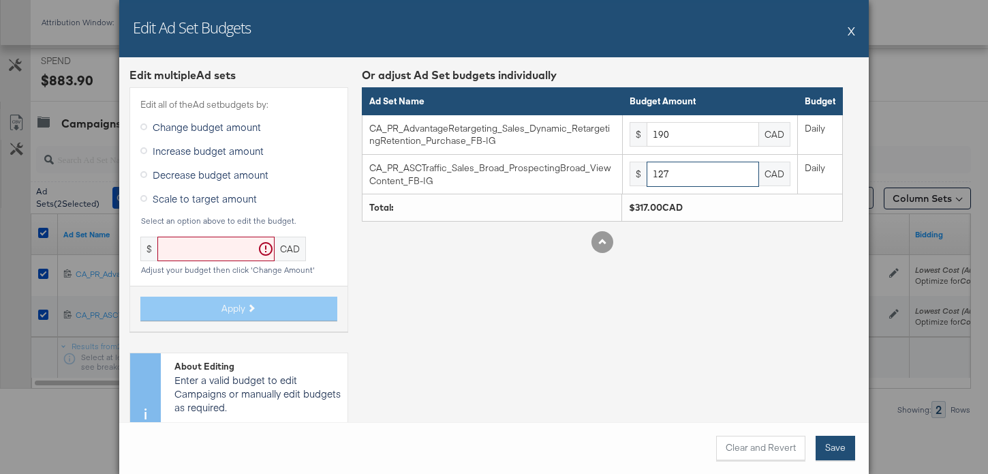
type input "127"
click at [839, 449] on button "Save" at bounding box center [836, 447] width 40 height 25
